Goal: Understand process/instructions: Learn how to perform a task or action

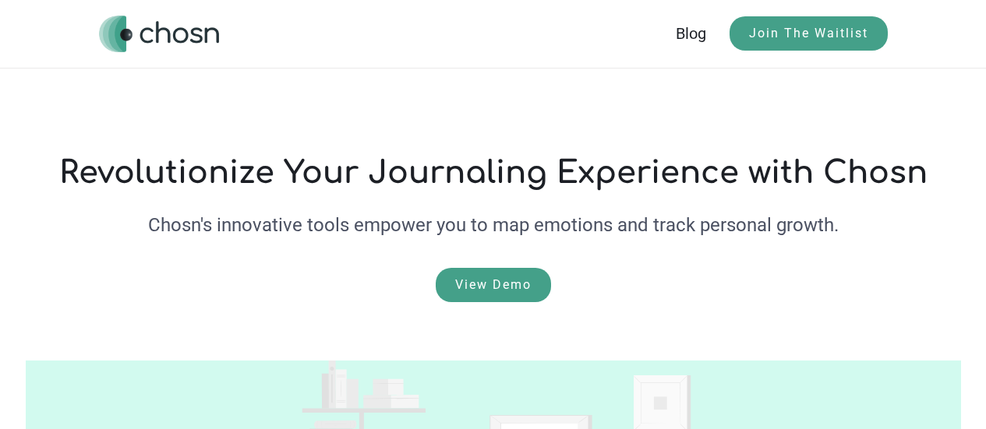
click at [441, 295] on link "View Demo" at bounding box center [493, 285] width 115 height 34
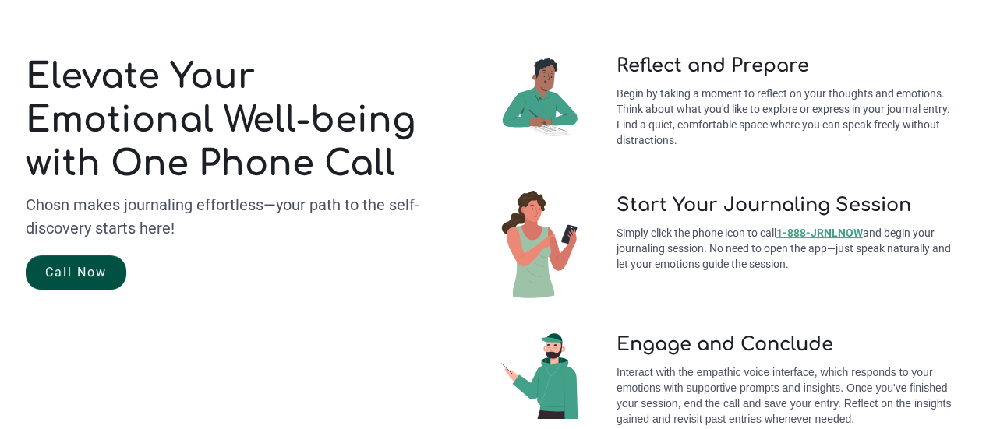
click at [107, 281] on link "Call Now" at bounding box center [76, 273] width 101 height 34
click at [707, 251] on p "Simply click the phone icon to call [PHONE_NUMBER] and begin your journaling se…" at bounding box center [768, 248] width 383 height 47
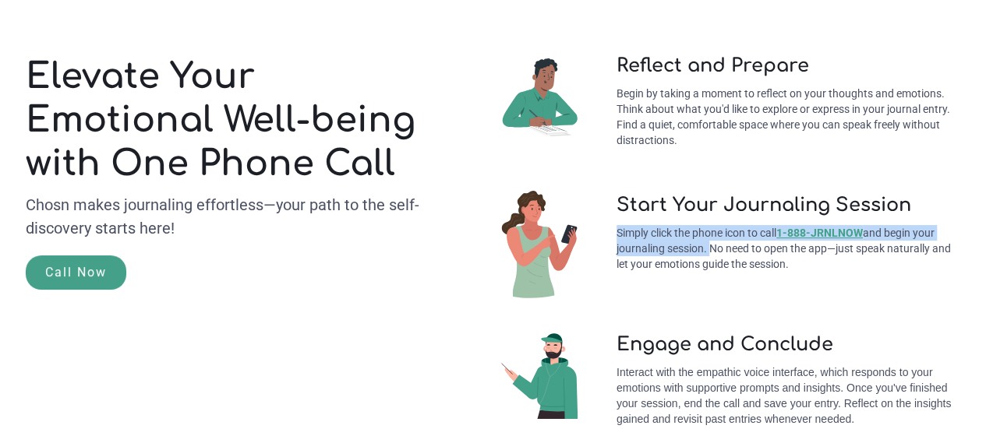
drag, startPoint x: 707, startPoint y: 251, endPoint x: 609, endPoint y: 236, distance: 98.5
click at [609, 236] on p "Simply click the phone icon to call [PHONE_NUMBER] and begin your journaling se…" at bounding box center [768, 248] width 383 height 47
copy p "Simply click the phone icon to call [PHONE_NUMBER] and begin your journaling se…"
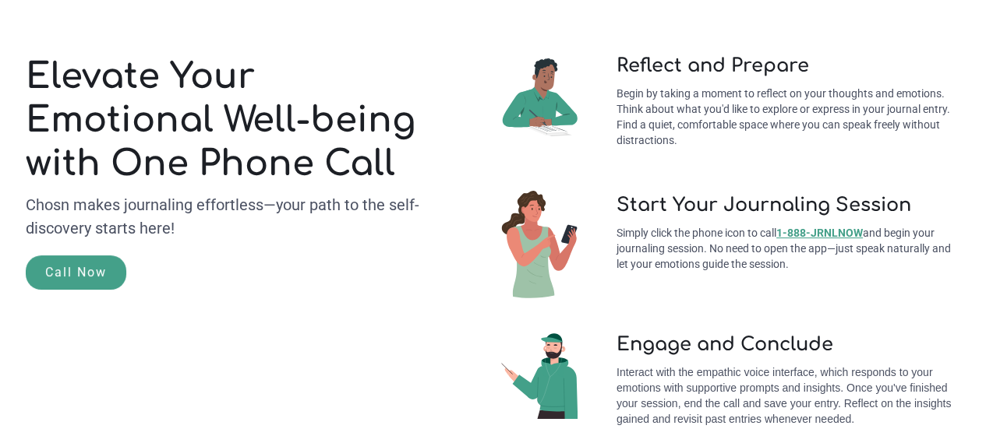
click at [676, 136] on p "Begin by taking a moment to reflect on your thoughts and emotions. Think about …" at bounding box center [768, 117] width 383 height 62
drag, startPoint x: 809, startPoint y: 269, endPoint x: 600, endPoint y: 208, distance: 217.5
click at [600, 208] on div "Start Your Journaling Session Simply click the phone icon to call [PHONE_NUMBER…" at bounding box center [768, 237] width 383 height 86
copy div "Start Your Journaling Session Simply click the phone icon to call [PHONE_NUMBER…"
